Goal: Information Seeking & Learning: Learn about a topic

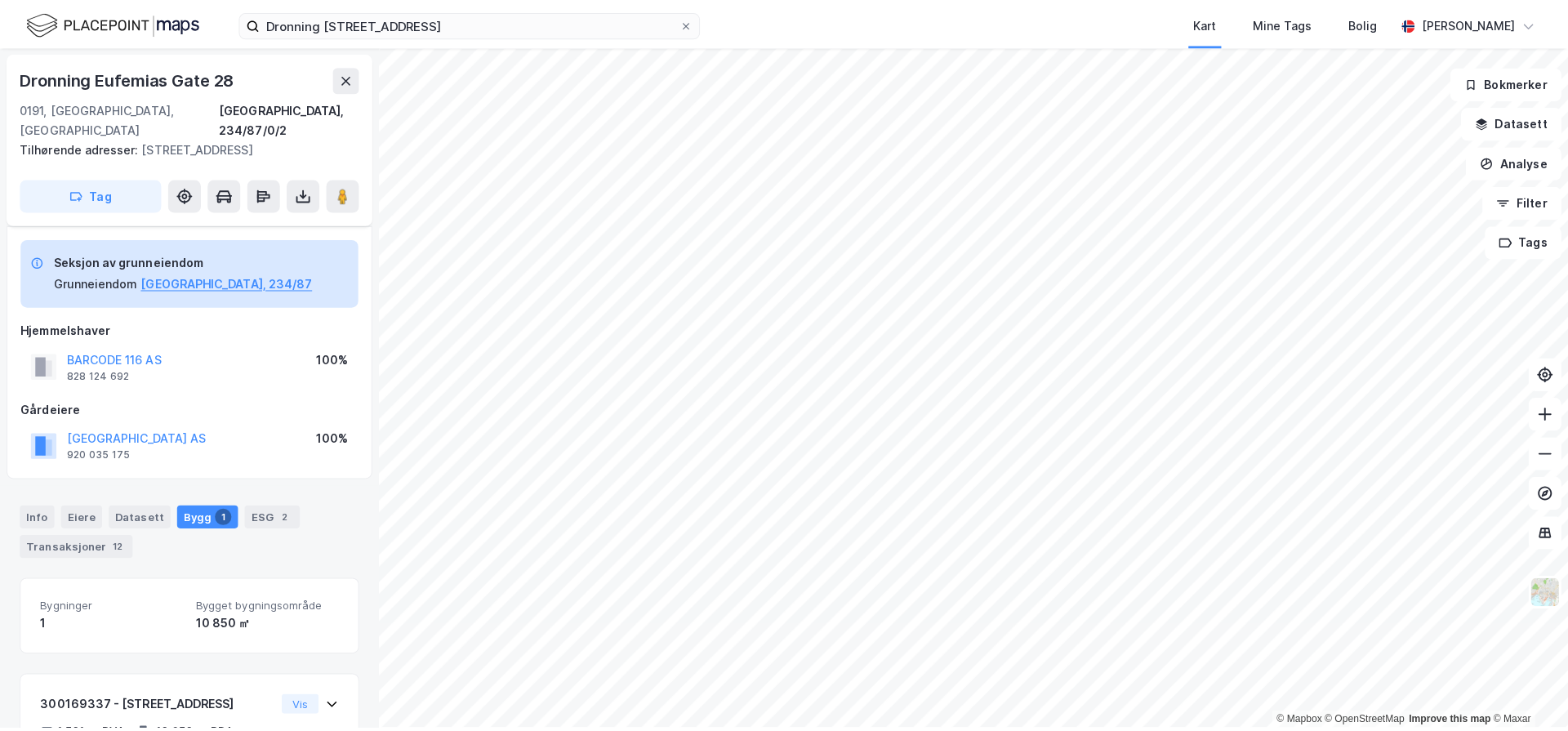
scroll to position [148, 0]
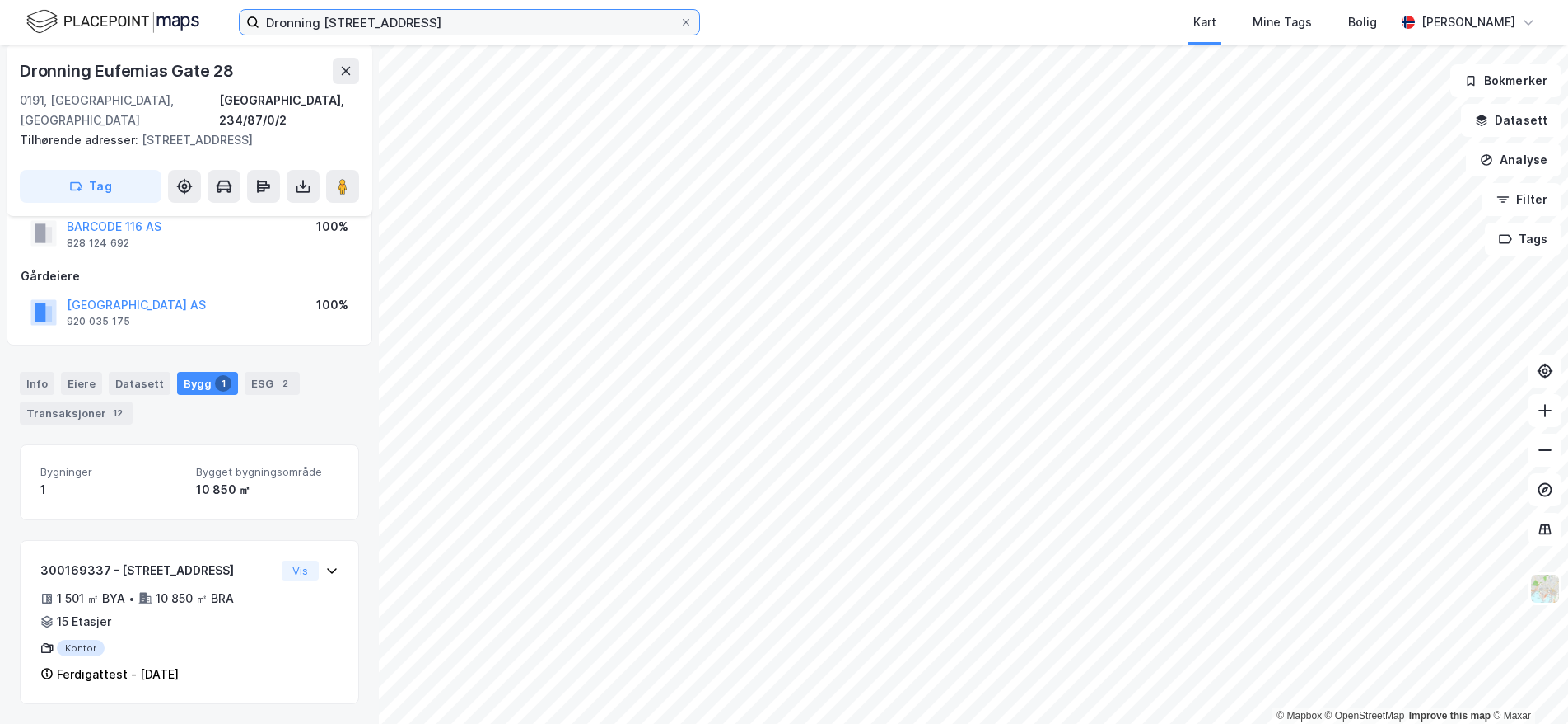
click at [648, 26] on input "Dronning [STREET_ADDRESS]" at bounding box center [469, 22] width 420 height 25
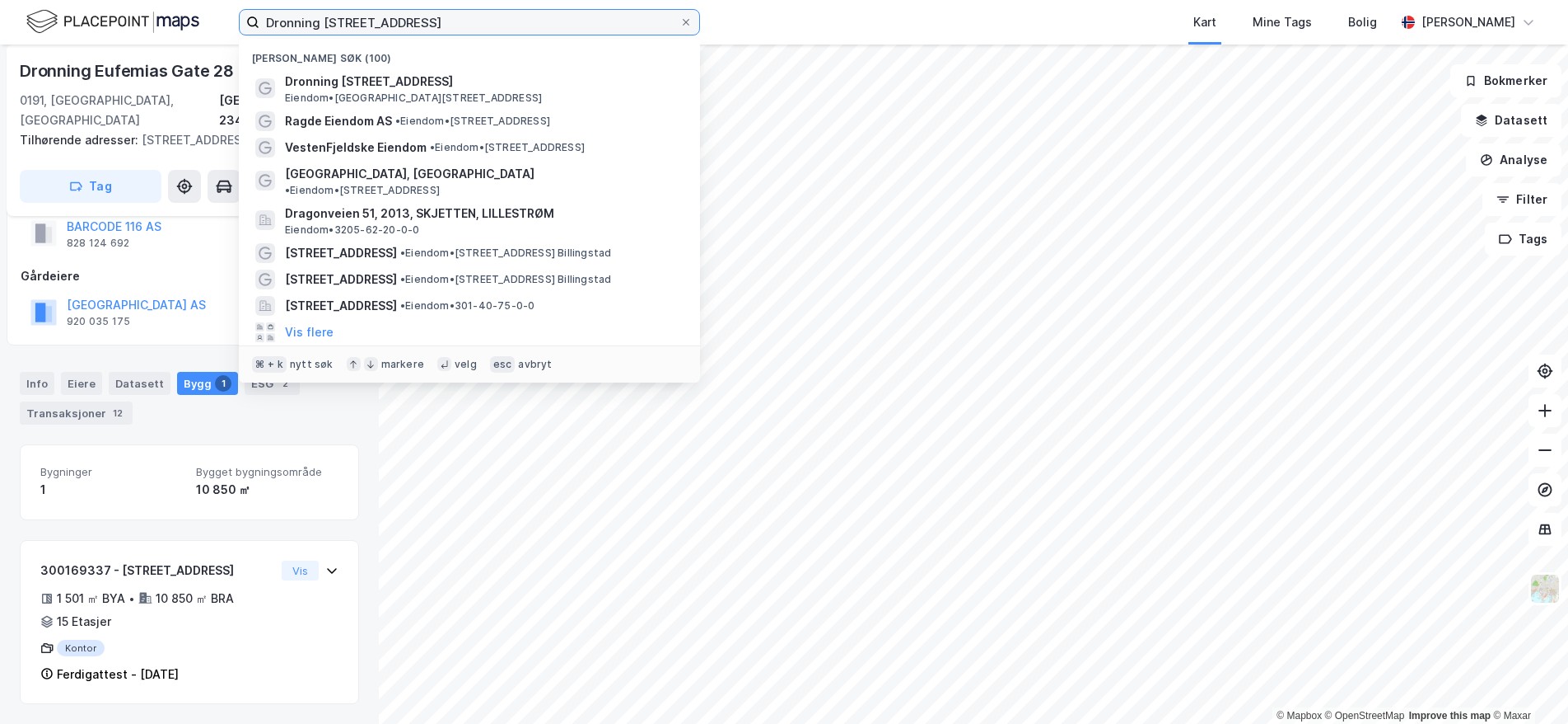
click at [648, 26] on input "Dronning [STREET_ADDRESS]" at bounding box center [469, 22] width 420 height 25
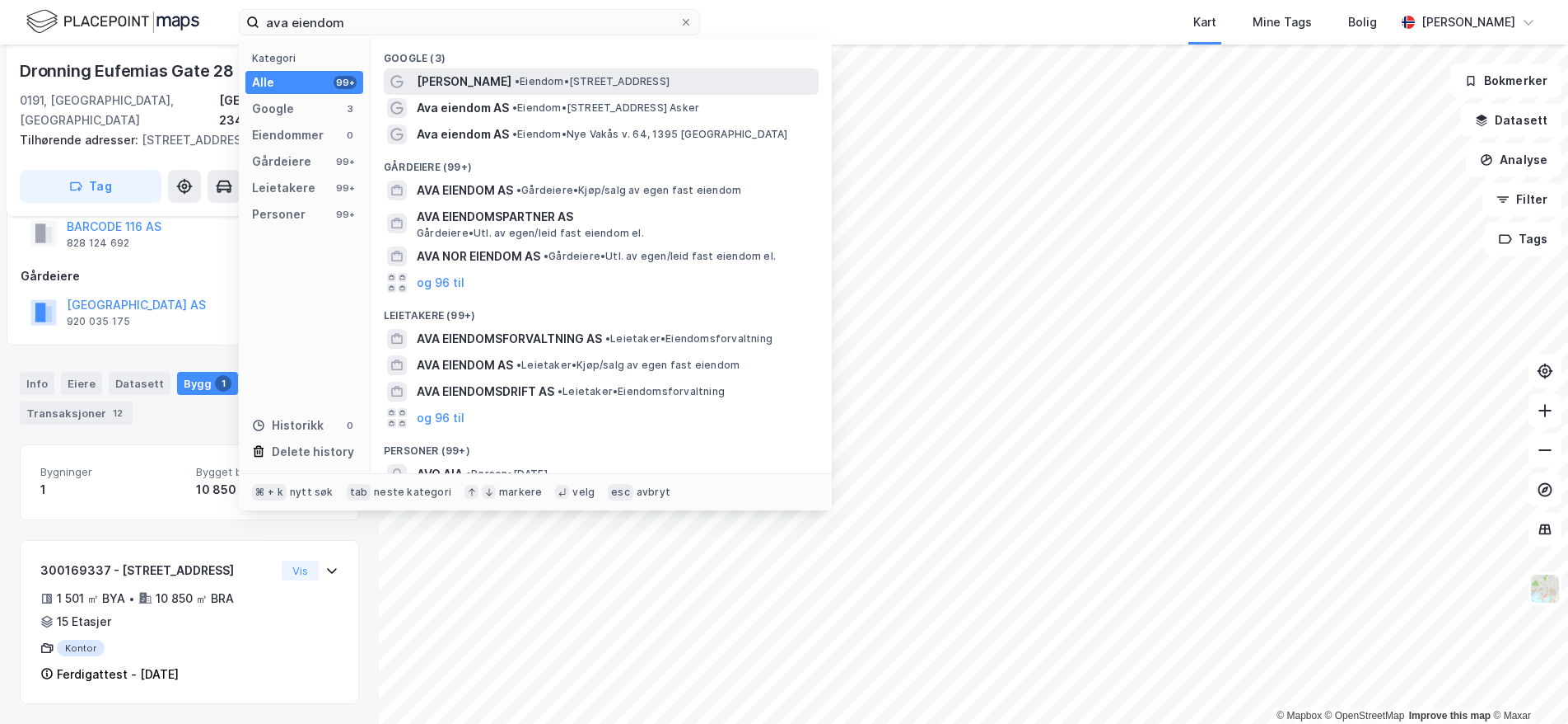
click at [615, 79] on span "• Eiendom • [STREET_ADDRESS]" at bounding box center [592, 82] width 155 height 13
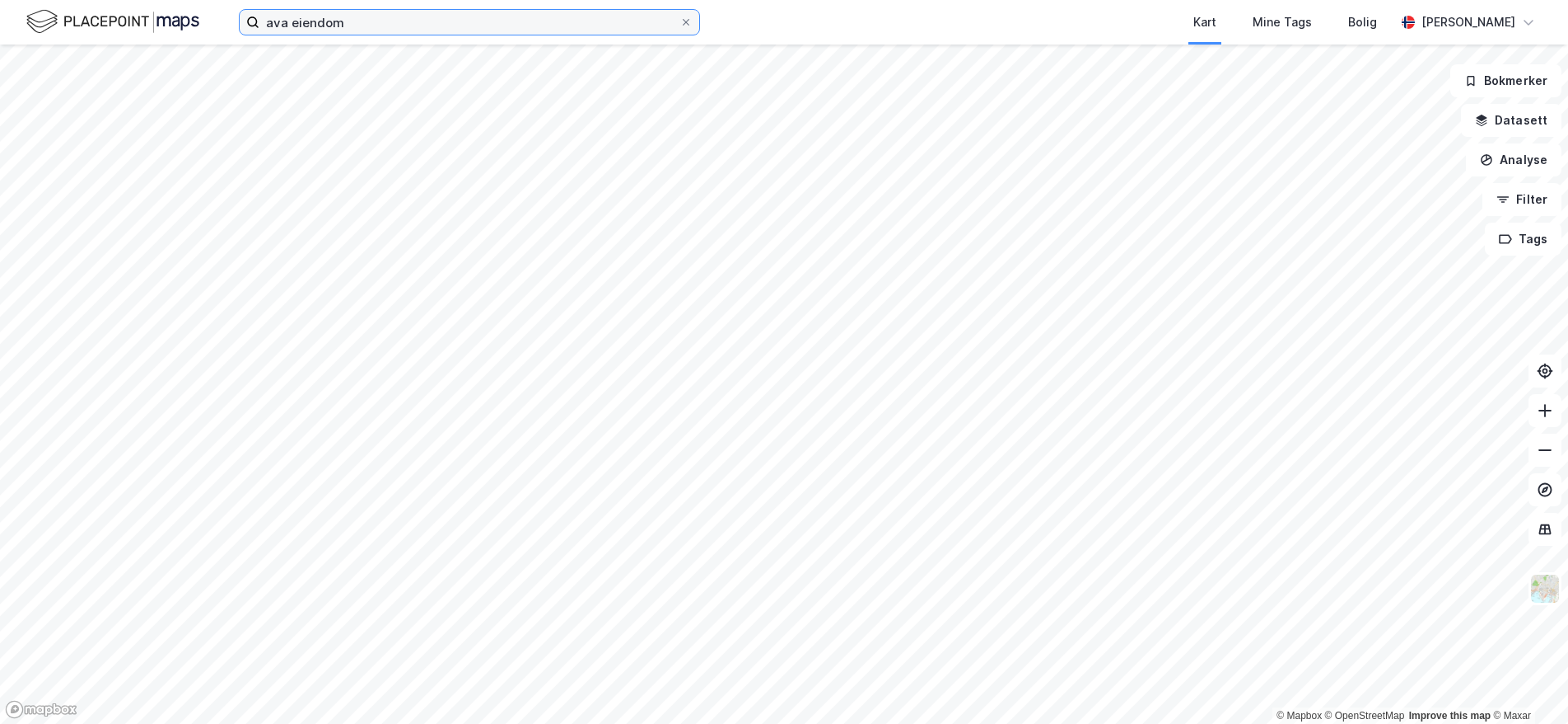
click at [401, 24] on input "ava eiendom" at bounding box center [469, 22] width 420 height 25
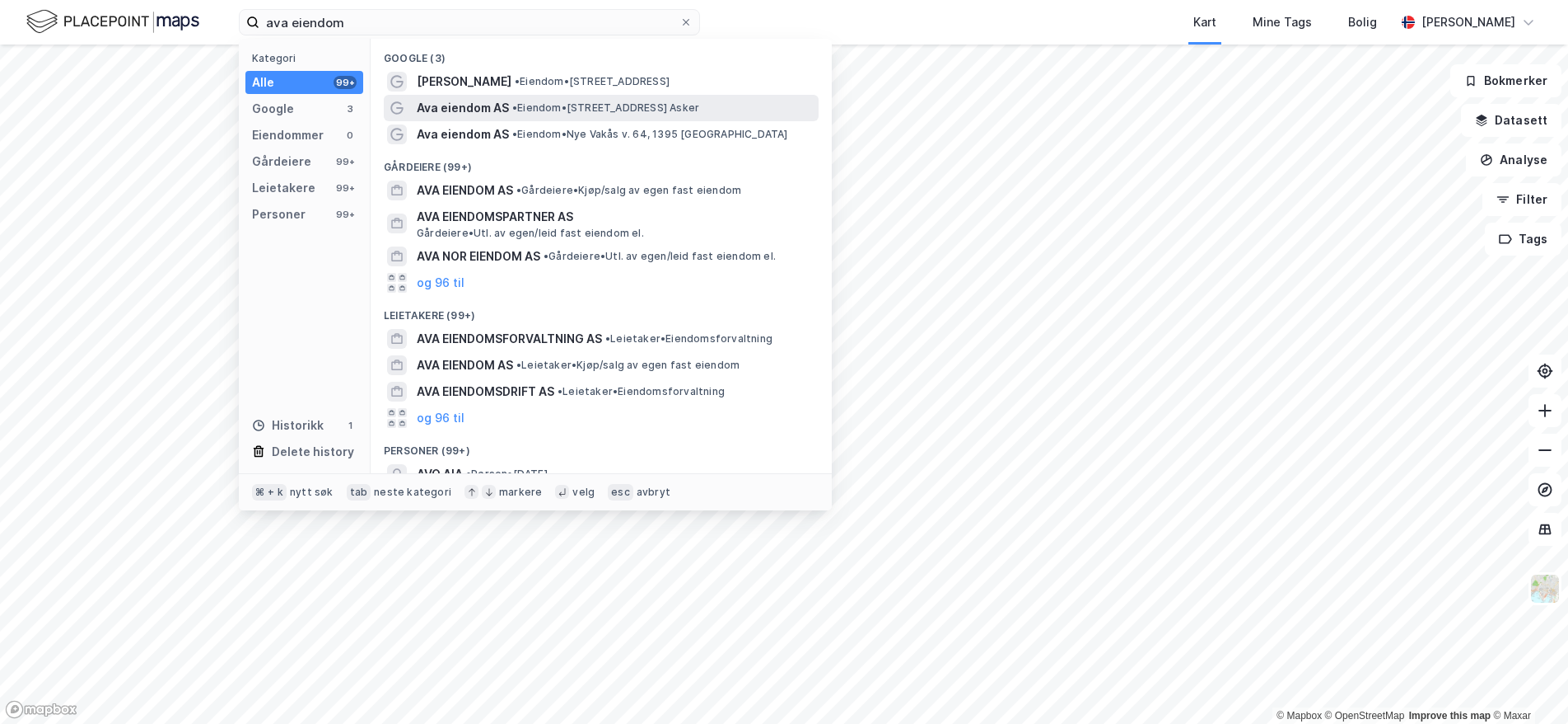
click at [499, 110] on span "Ava eiendom AS" at bounding box center [462, 108] width 92 height 20
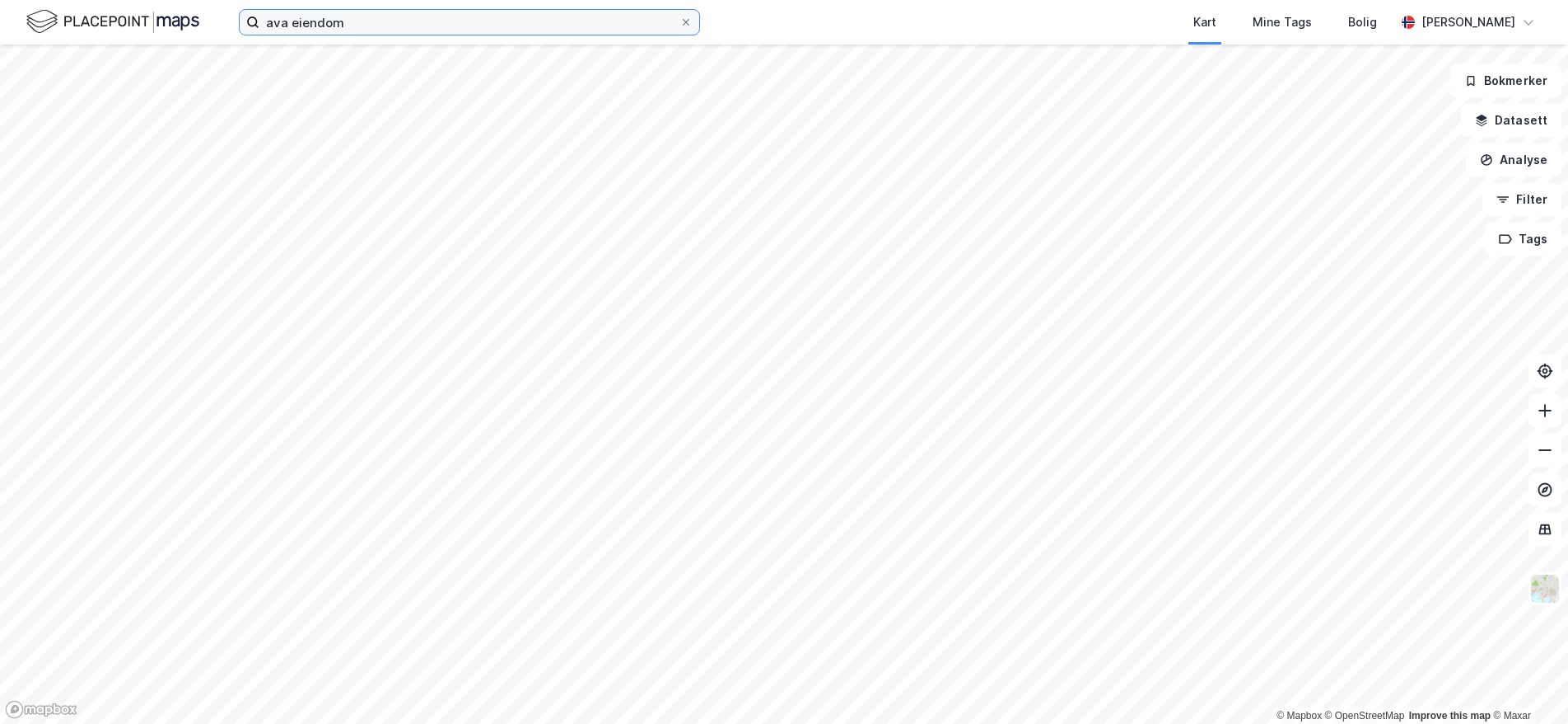
click at [369, 13] on input "ava eiendom" at bounding box center [469, 22] width 420 height 25
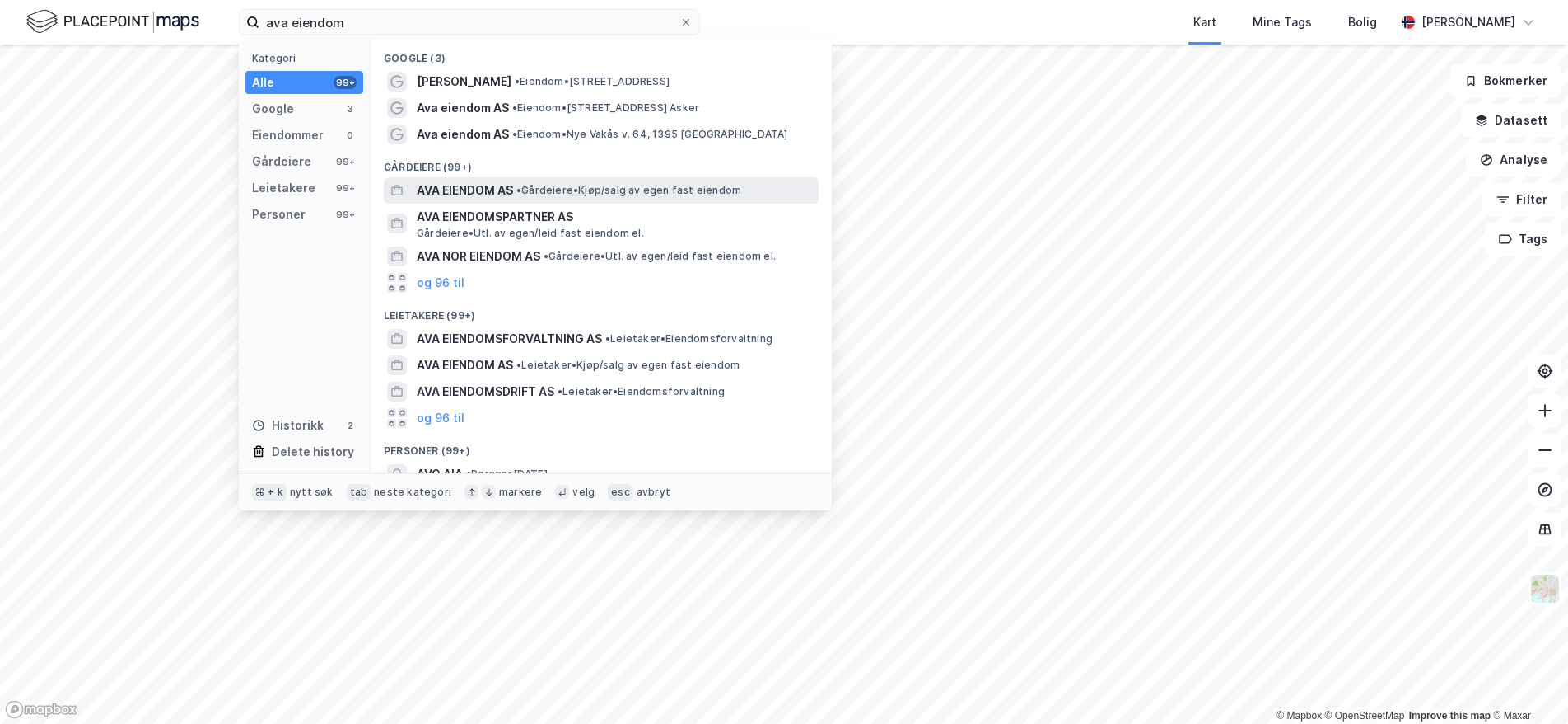
click at [509, 188] on span "AVA EIENDOM AS" at bounding box center [465, 190] width 97 height 20
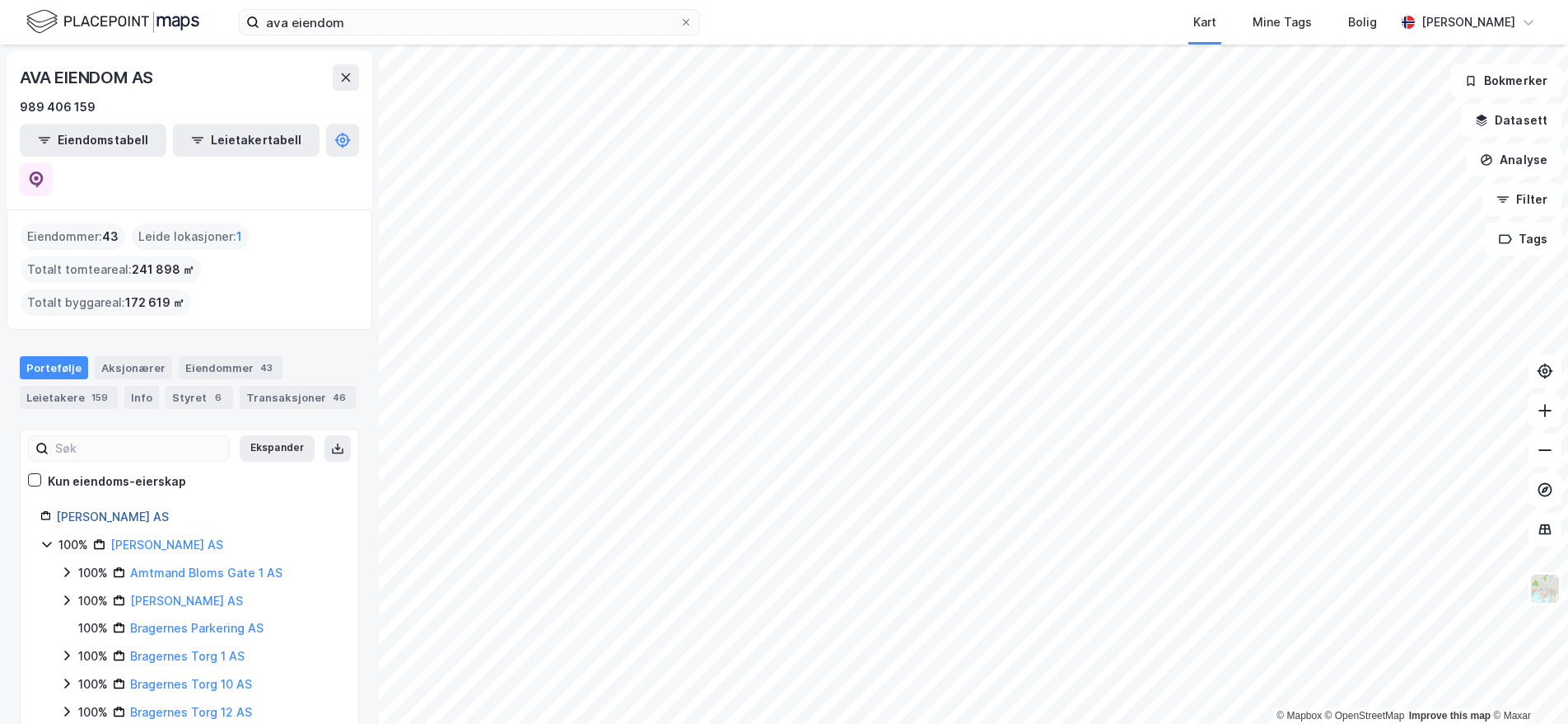
click at [123, 509] on link "[PERSON_NAME] AS" at bounding box center [113, 516] width 113 height 14
click at [45, 171] on icon at bounding box center [36, 179] width 16 height 16
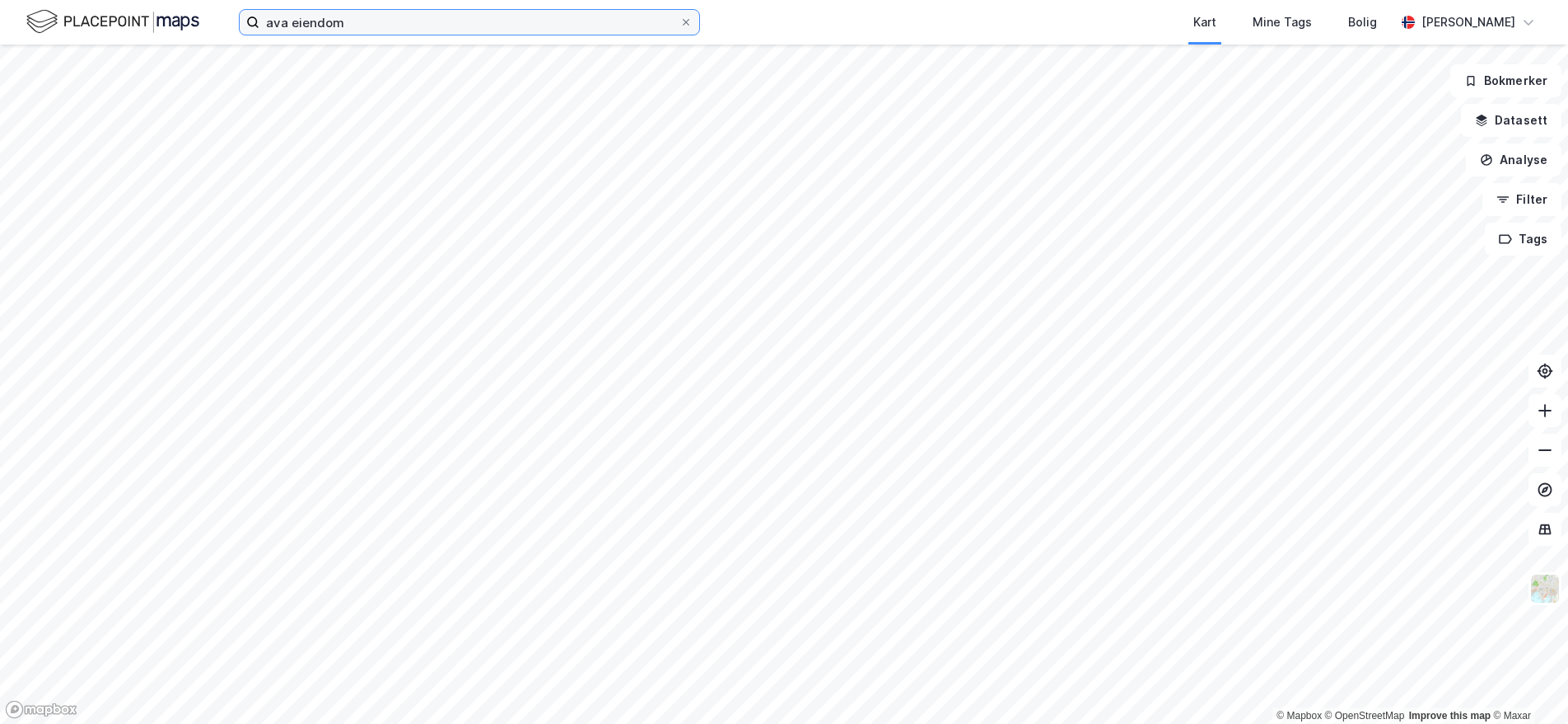
click at [508, 26] on input "ava eiendom" at bounding box center [469, 22] width 420 height 25
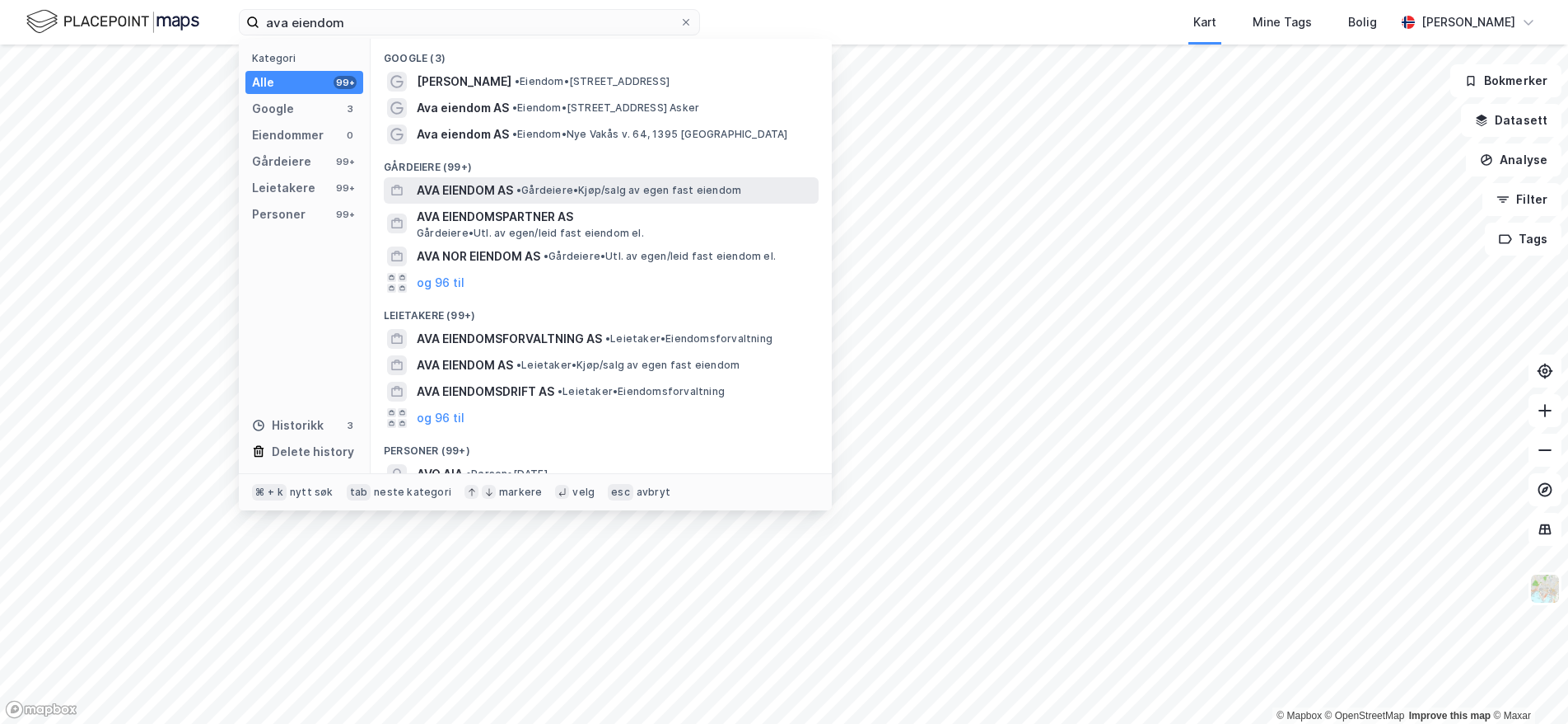
click at [500, 191] on span "AVA EIENDOM AS" at bounding box center [465, 190] width 97 height 20
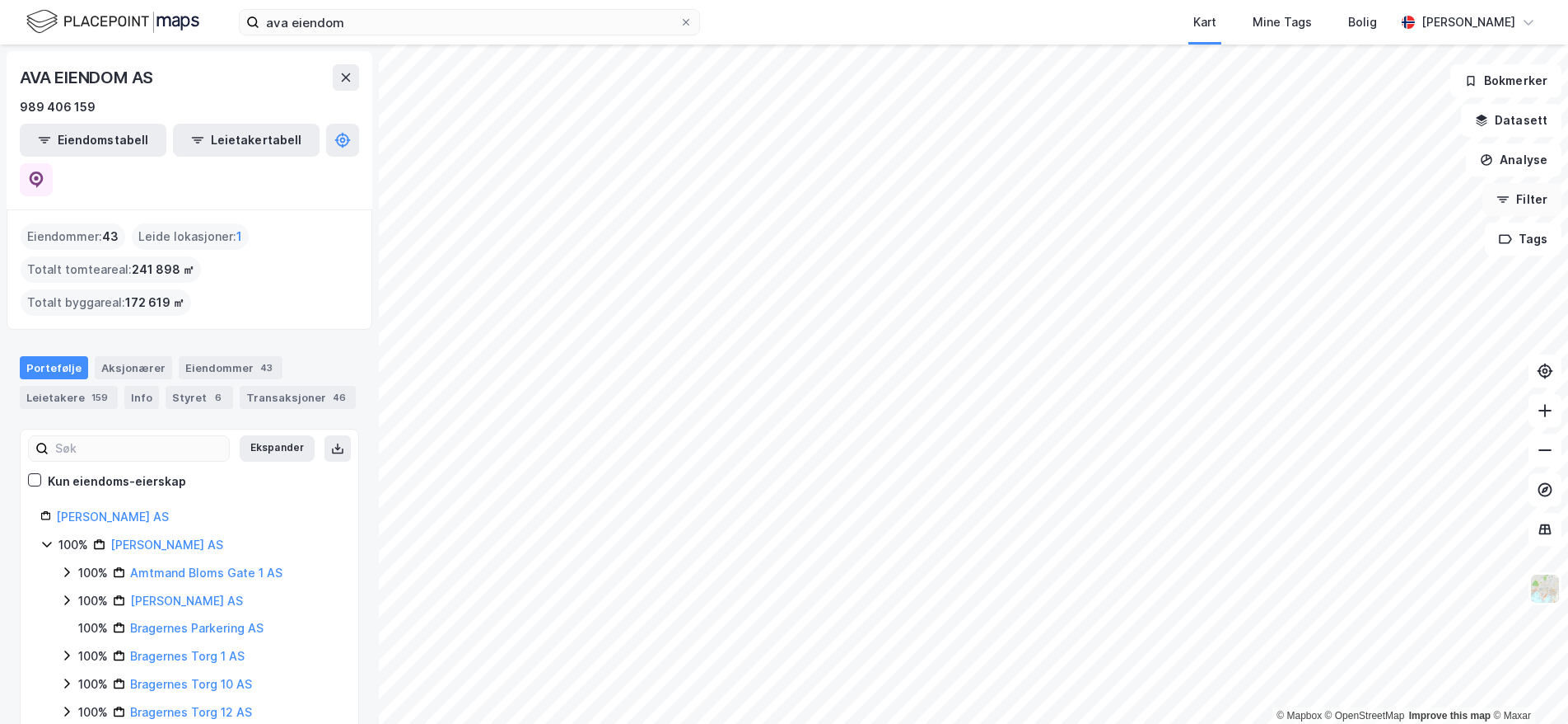
click at [1489, 211] on div "© Mapbox © OpenStreetMap Improve this map © Maxar AVA EIENDOM AS 989 406 159 Ei…" at bounding box center [784, 384] width 1568 height 679
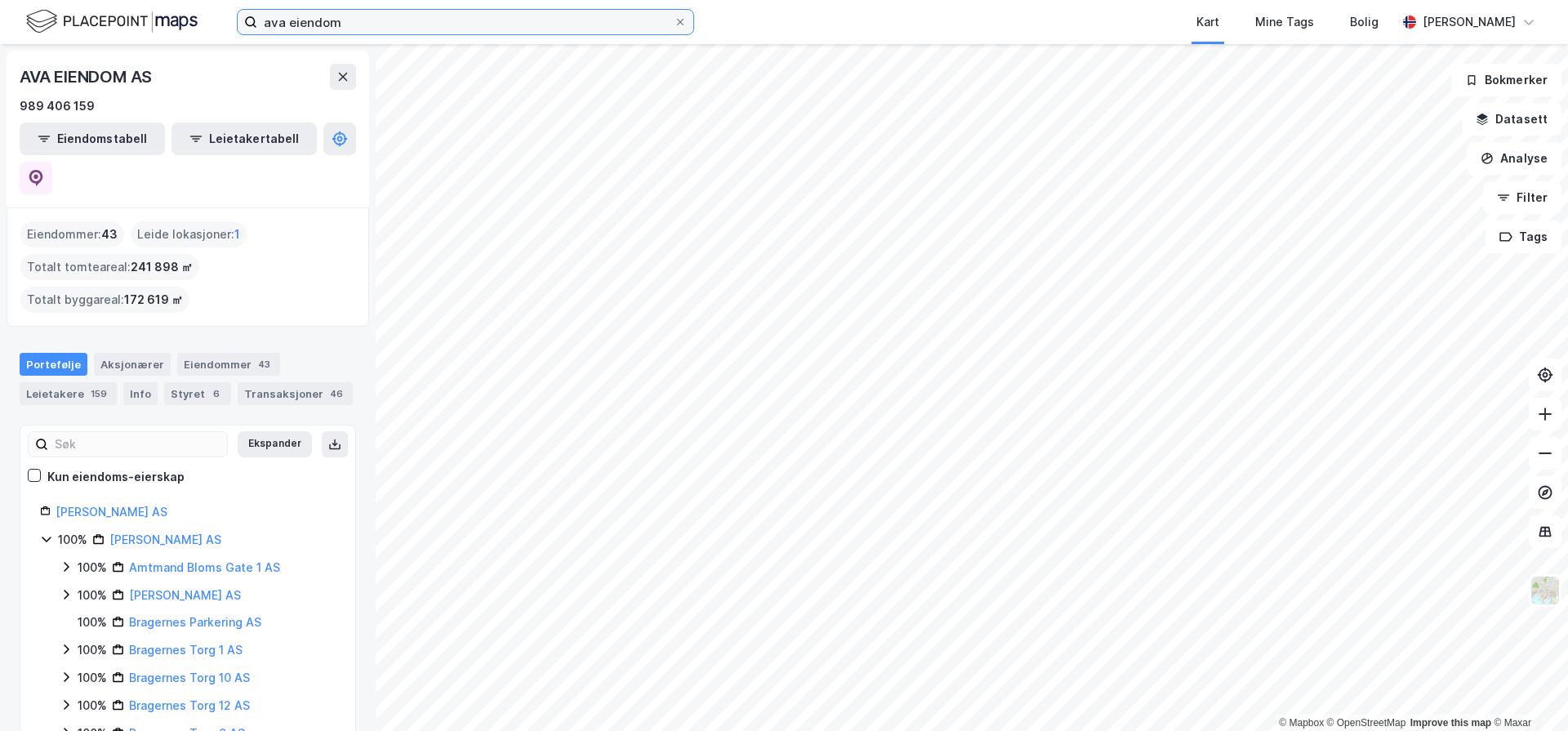
click at [586, 23] on input "ava eiendom" at bounding box center [465, 22] width 416 height 25
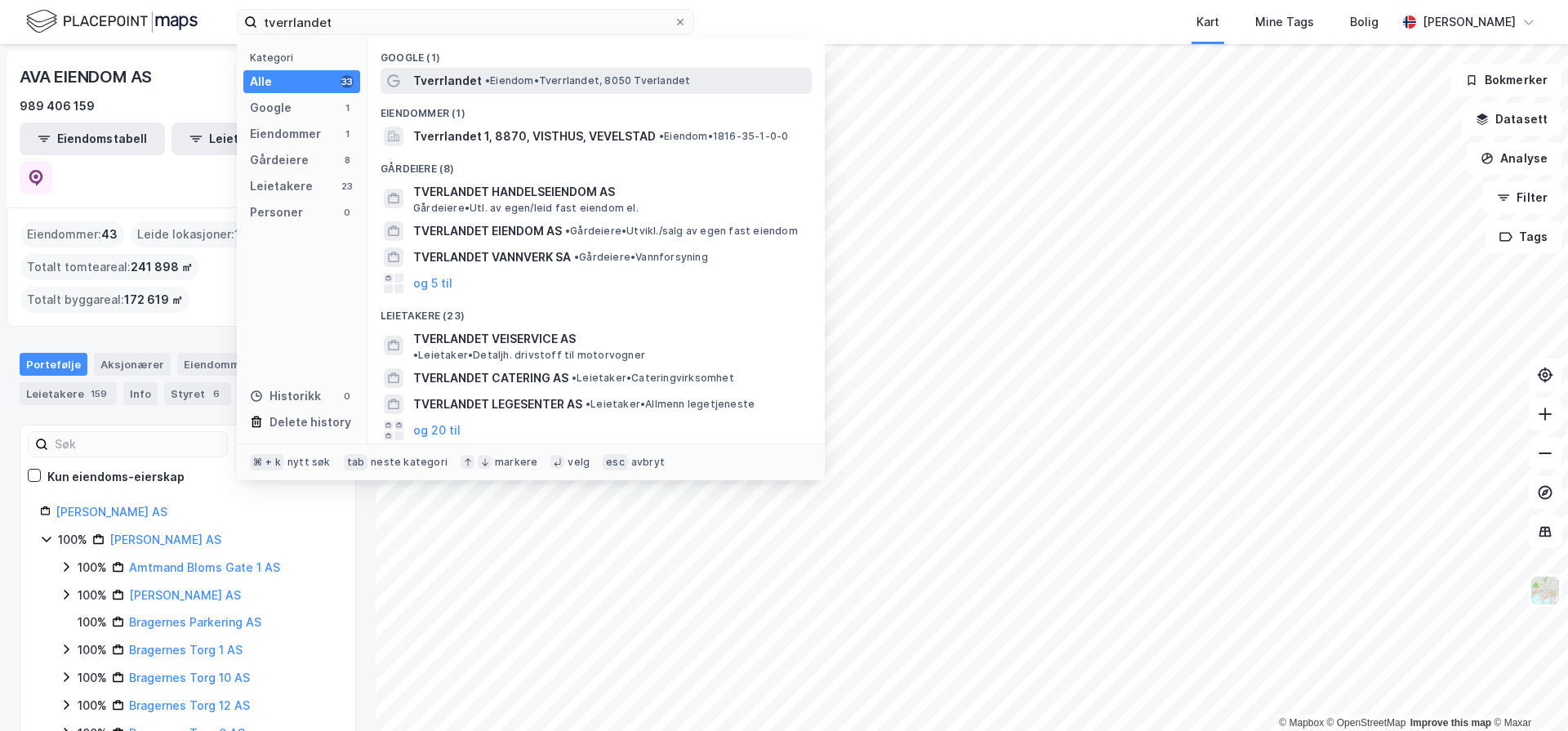
click at [528, 75] on span "• Eiendom • [GEOGRAPHIC_DATA], 8050 [GEOGRAPHIC_DATA]" at bounding box center [587, 81] width 205 height 13
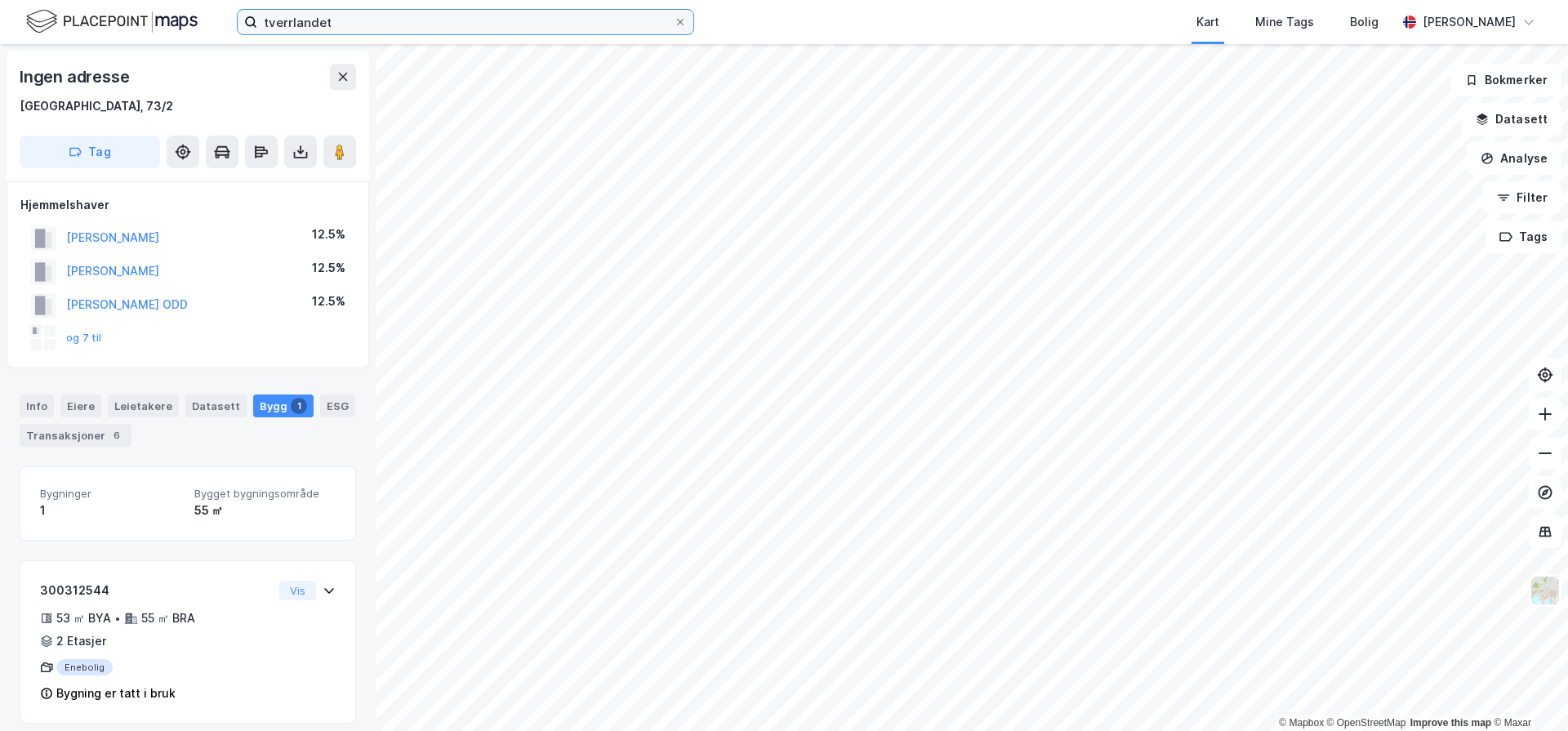
click at [462, 25] on input "tverrlandet" at bounding box center [465, 22] width 416 height 25
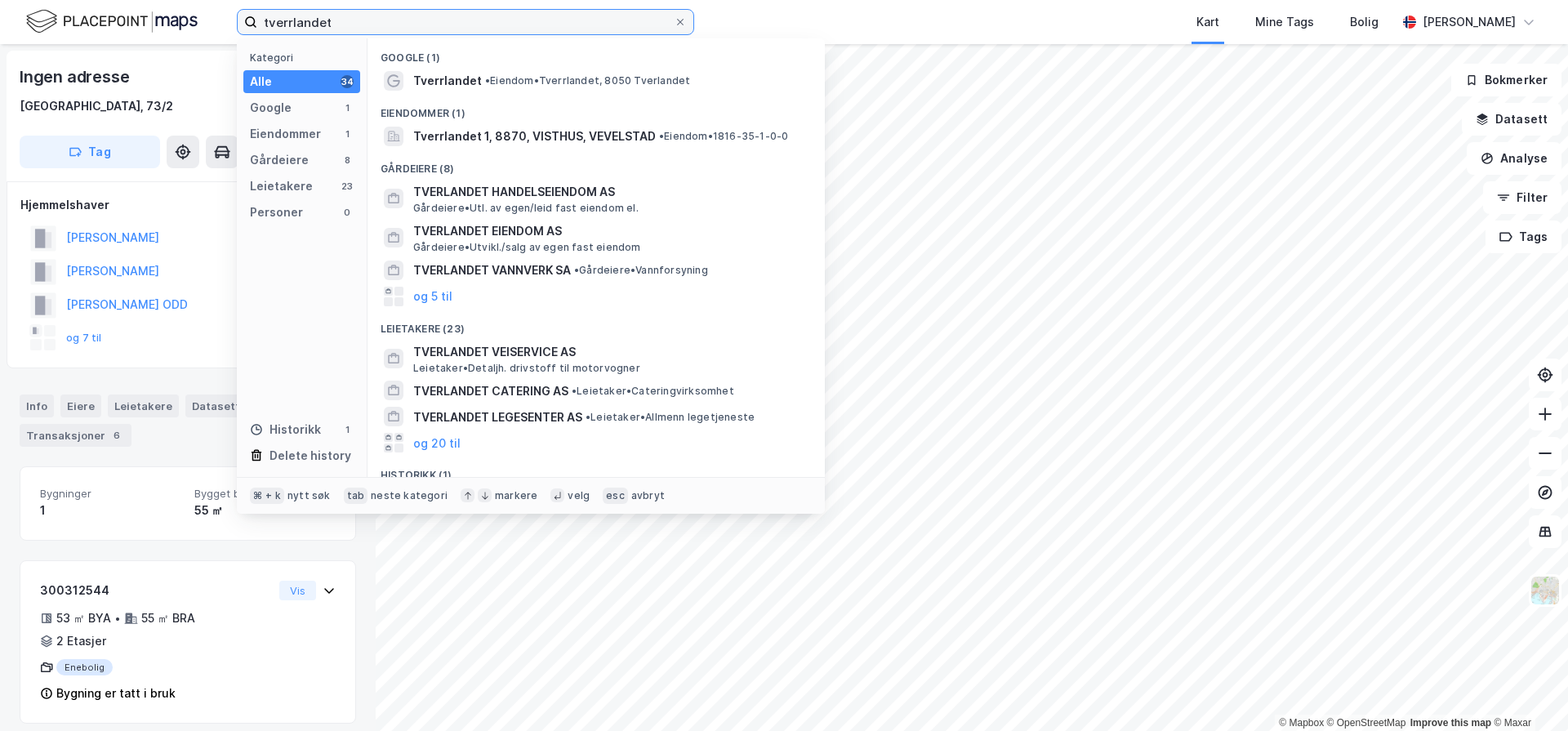
click at [462, 25] on input "tverrlandet" at bounding box center [465, 22] width 416 height 25
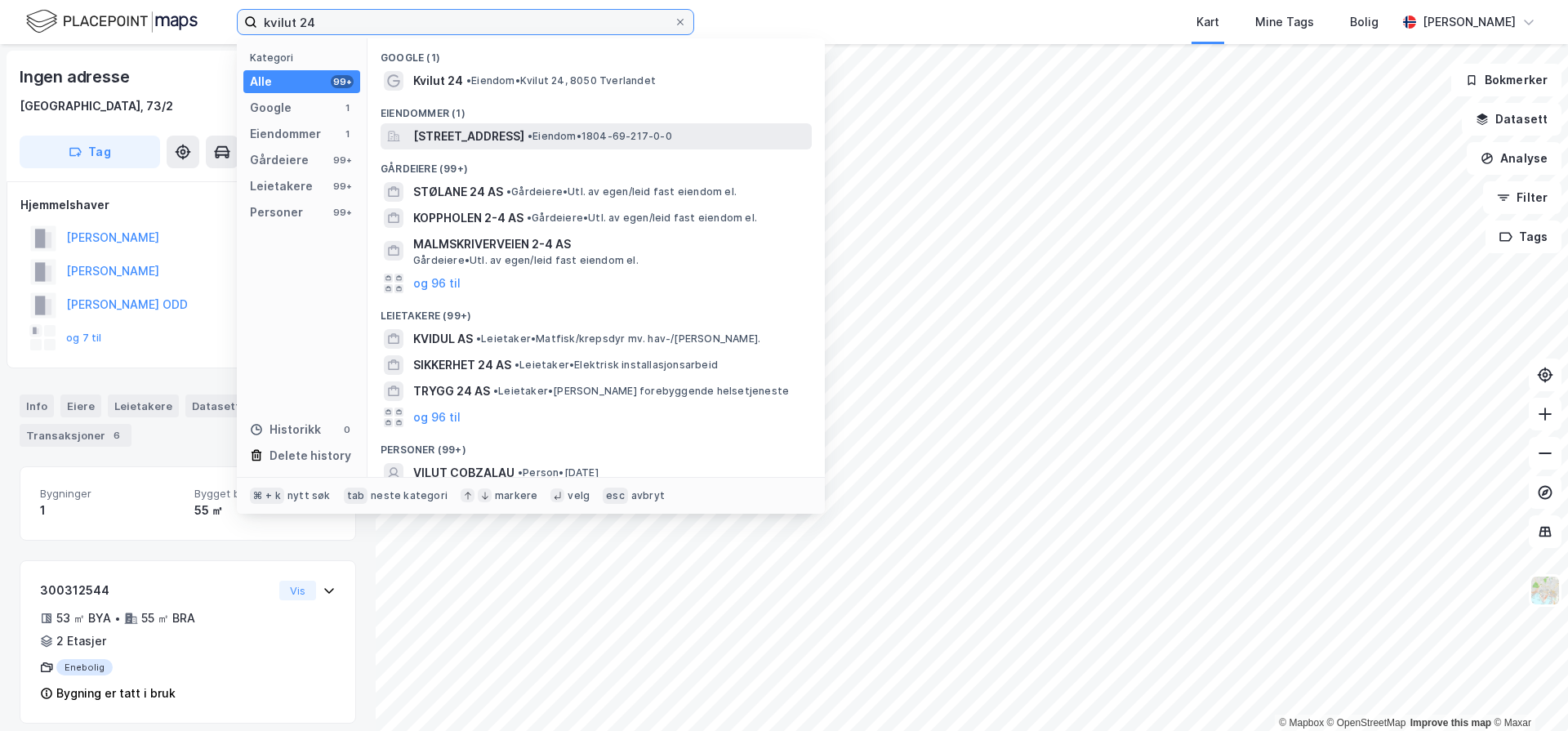
type input "kvilut 24"
click at [495, 138] on span "[STREET_ADDRESS]" at bounding box center [468, 137] width 111 height 20
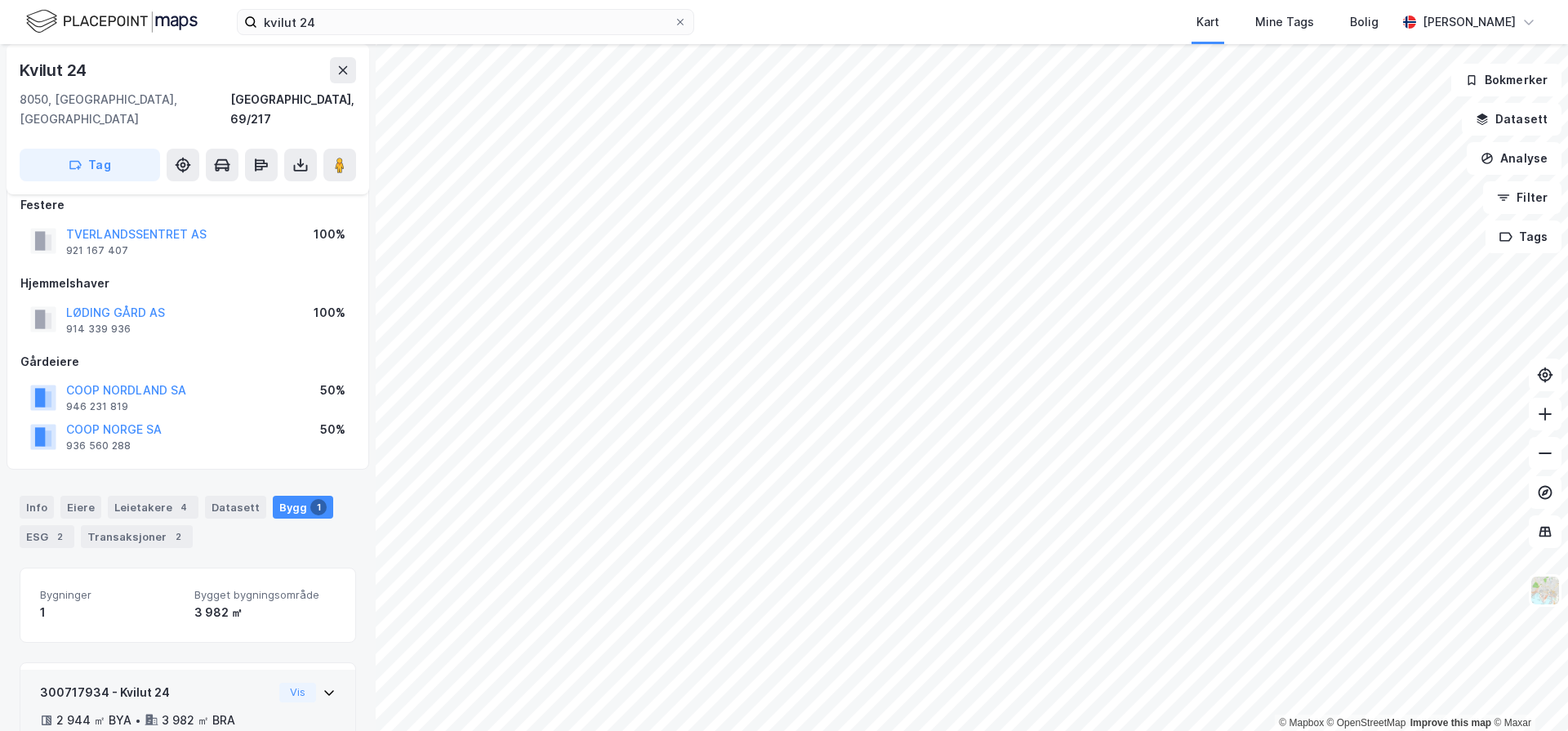
scroll to position [133, 0]
